Goal: Task Accomplishment & Management: Use online tool/utility

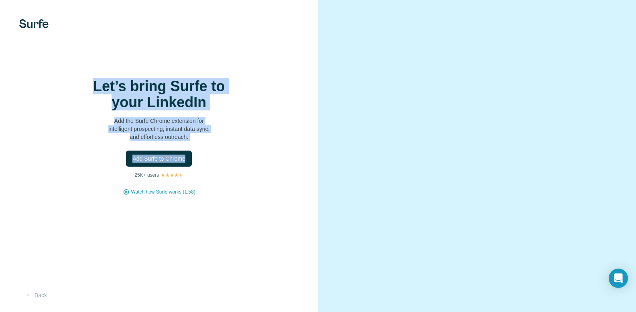
drag, startPoint x: 206, startPoint y: 136, endPoint x: 84, endPoint y: 94, distance: 128.5
click at [84, 94] on div "Let’s bring Surfe to your LinkedIn Add the Surfe Chrome extension for intellige…" at bounding box center [159, 136] width 286 height 117
click at [84, 94] on h1 "Let’s bring Surfe to your LinkedIn" at bounding box center [159, 94] width 160 height 32
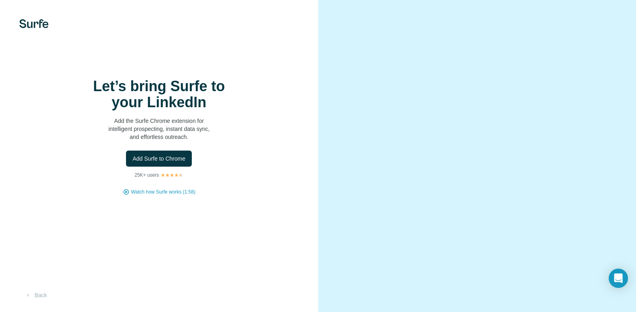
click at [429, 126] on video at bounding box center [476, 155] width 273 height 136
drag, startPoint x: 197, startPoint y: 73, endPoint x: 243, endPoint y: 124, distance: 69.0
click at [243, 124] on div "Let’s bring Surfe to your LinkedIn Add the Surfe Chrome extension for intellige…" at bounding box center [159, 156] width 318 height 312
click at [202, 92] on div "Let’s bring Surfe to your LinkedIn Add the Surfe Chrome extension for intellige…" at bounding box center [159, 156] width 318 height 312
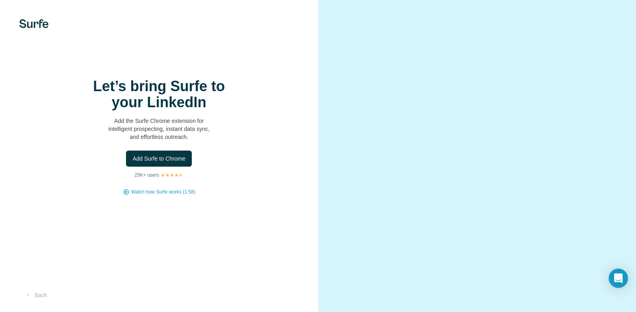
drag, startPoint x: 615, startPoint y: 274, endPoint x: 496, endPoint y: 2, distance: 297.3
click at [488, 111] on body "Let’s bring Surfe to your LinkedIn Add the Surfe Chrome extension for intellige…" at bounding box center [318, 156] width 636 height 312
